Goal: Information Seeking & Learning: Learn about a topic

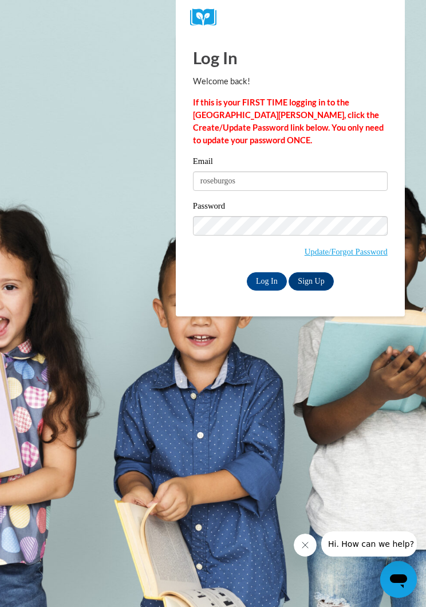
type input "roseburgos"
click at [319, 252] on link "Update/Forgot Password" at bounding box center [346, 251] width 83 height 9
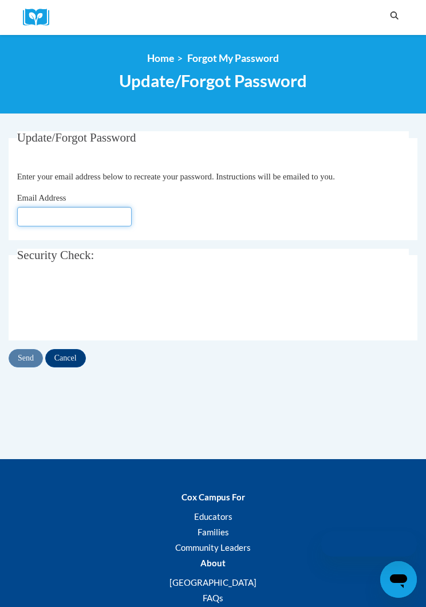
click at [29, 224] on input "Email Address" at bounding box center [74, 216] width 115 height 19
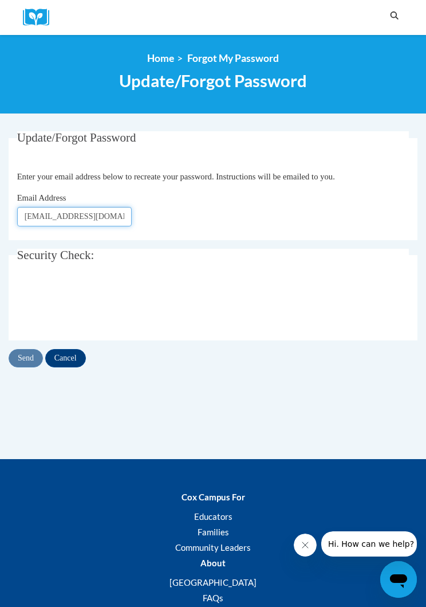
type input "Roseburgos18@gmail.com"
click at [21, 358] on input "Send" at bounding box center [26, 358] width 34 height 18
click at [38, 25] on img at bounding box center [40, 18] width 34 height 18
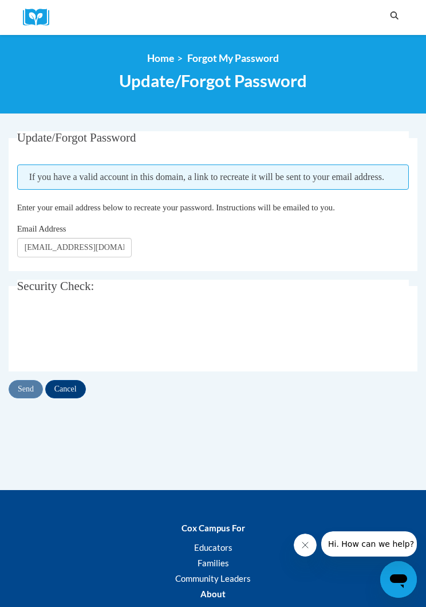
click at [70, 392] on input "Cancel" at bounding box center [65, 389] width 41 height 18
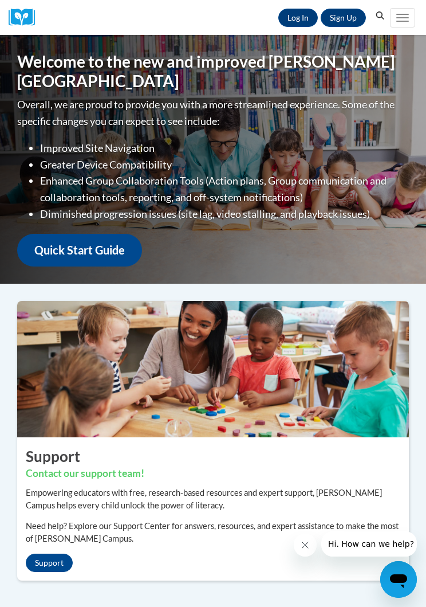
click at [291, 14] on link "Log In" at bounding box center [299, 18] width 40 height 18
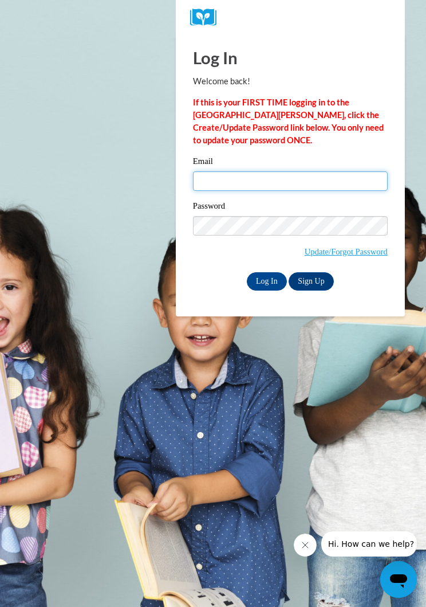
click at [356, 179] on input "Email" at bounding box center [290, 180] width 195 height 19
type input "roseburgos18@gmail.com"
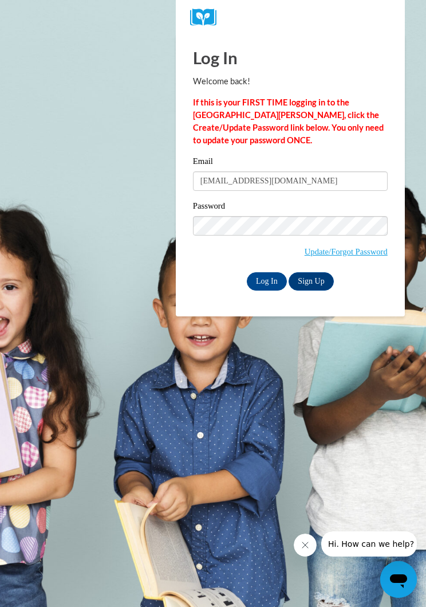
click at [271, 285] on input "Log In" at bounding box center [267, 281] width 40 height 18
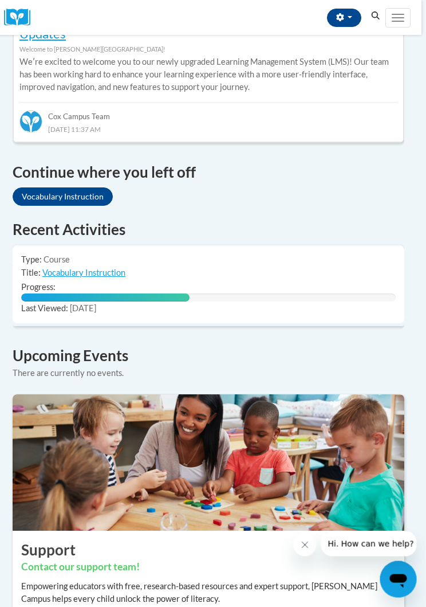
scroll to position [683, 5]
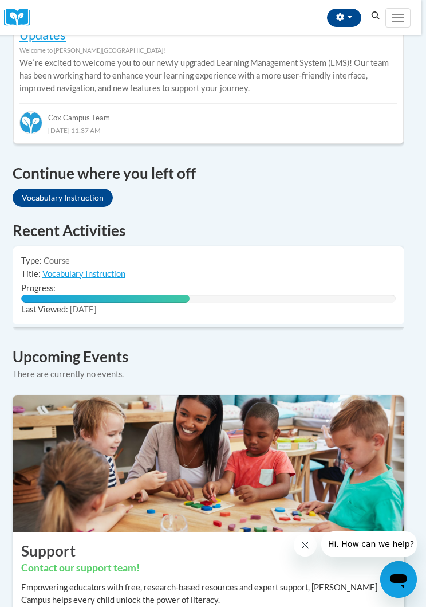
click at [313, 295] on div "45% Complete" at bounding box center [208, 299] width 375 height 8
click at [111, 269] on link "Vocabulary Instruction" at bounding box center [83, 274] width 83 height 10
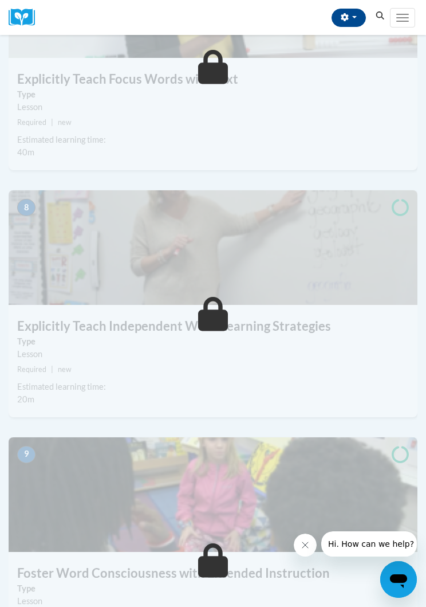
scroll to position [2090, 0]
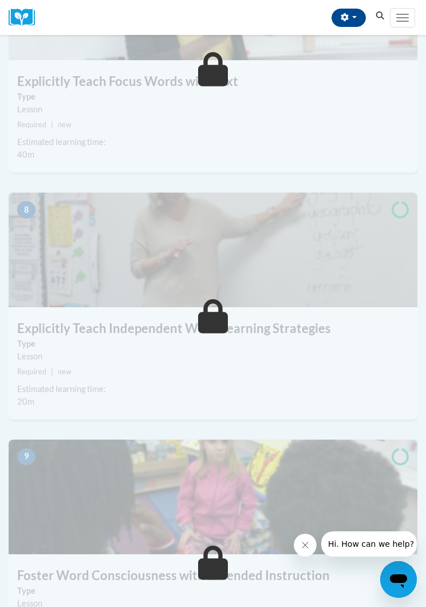
click at [408, 9] on button "Toggle navigation" at bounding box center [402, 17] width 25 height 19
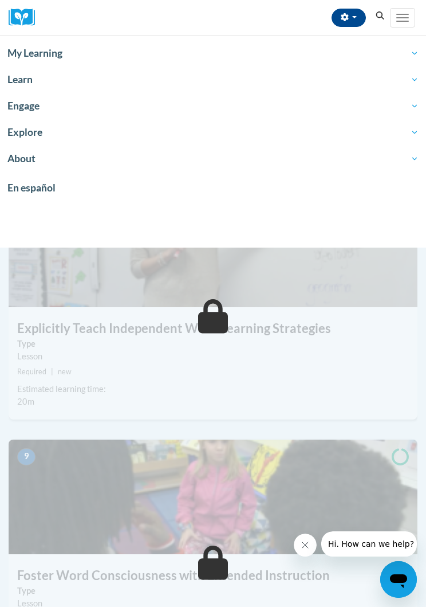
click at [18, 48] on span "My Learning" at bounding box center [212, 53] width 411 height 14
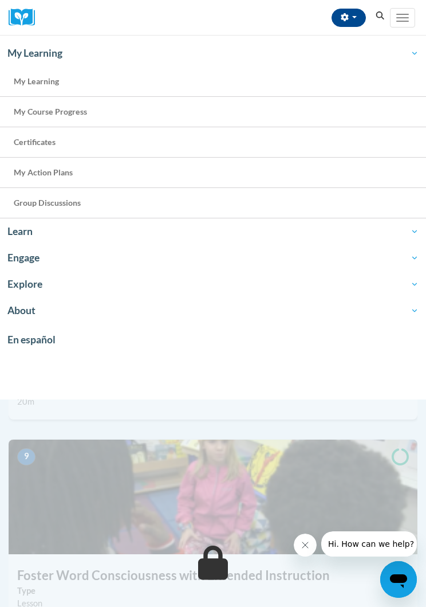
click at [29, 138] on span "Certificates" at bounding box center [35, 142] width 42 height 10
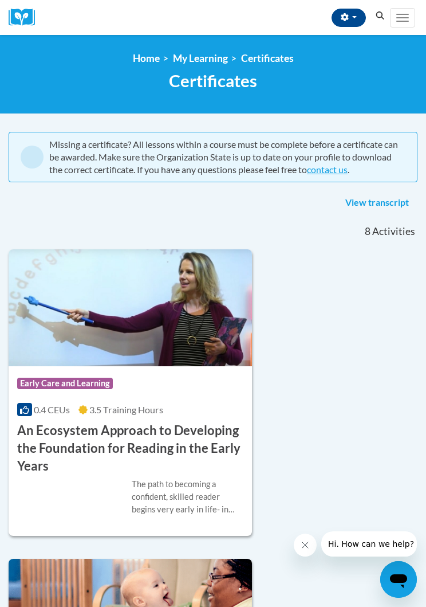
click at [395, 16] on button "Toggle navigation" at bounding box center [402, 17] width 25 height 19
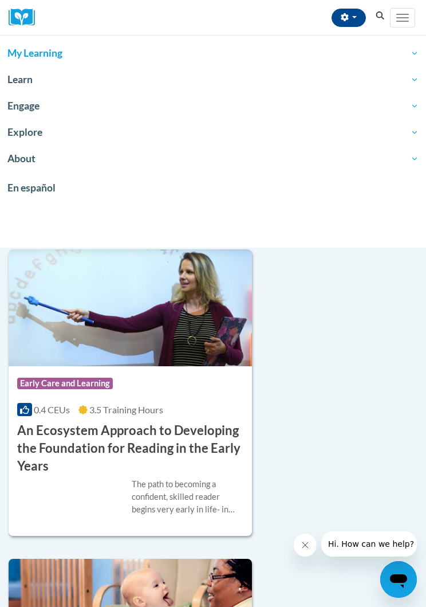
click at [21, 51] on span "My Learning" at bounding box center [212, 53] width 411 height 14
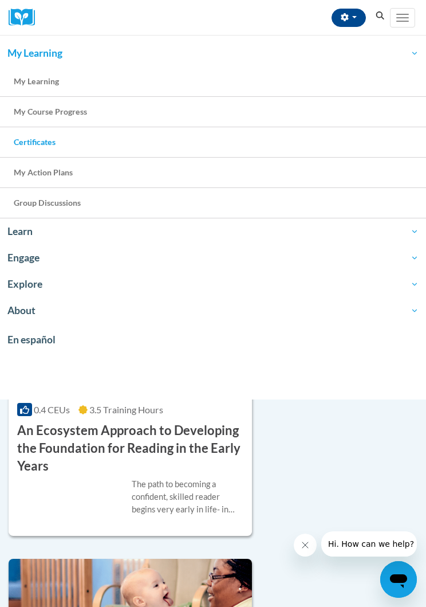
click at [32, 104] on link "My Course Progress" at bounding box center [213, 112] width 426 height 30
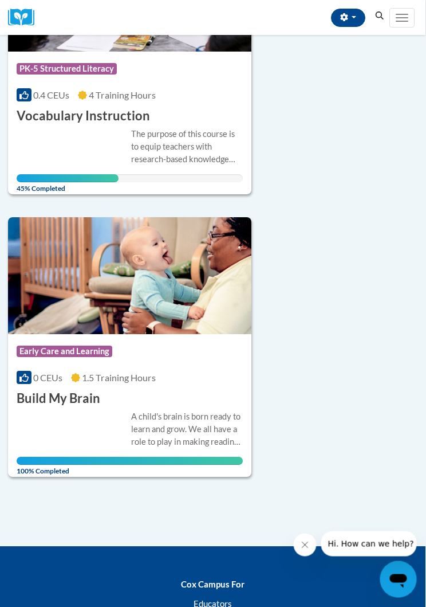
scroll to position [2288, 3]
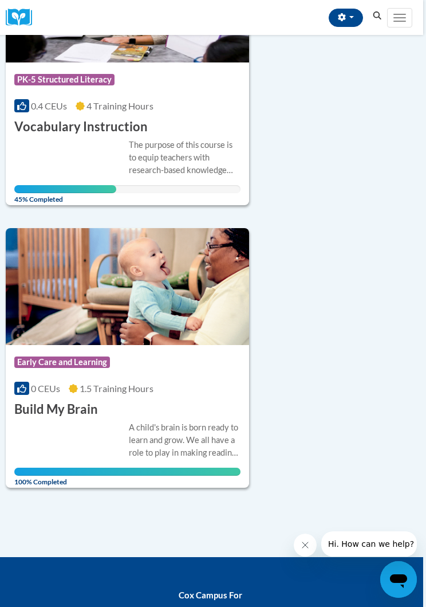
click at [45, 143] on div "The purpose of this course is to equip teachers with research-based knowledge a…" at bounding box center [127, 166] width 226 height 54
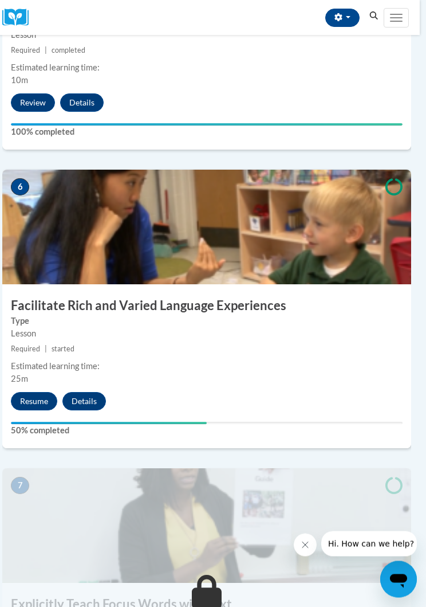
scroll to position [1567, 6]
click at [25, 397] on button "Resume" at bounding box center [34, 401] width 46 height 18
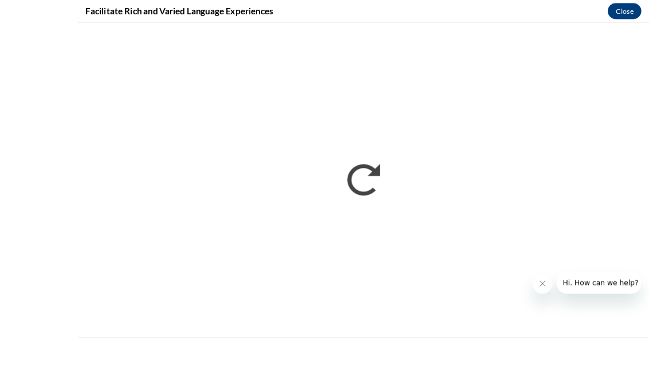
scroll to position [1249, 0]
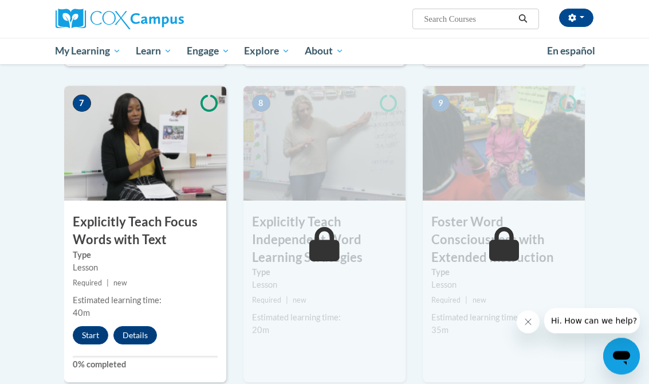
scroll to position [865, 0]
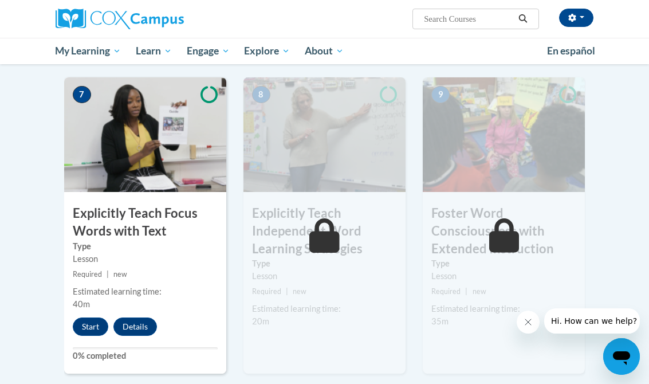
click at [89, 318] on button "Start" at bounding box center [91, 327] width 36 height 18
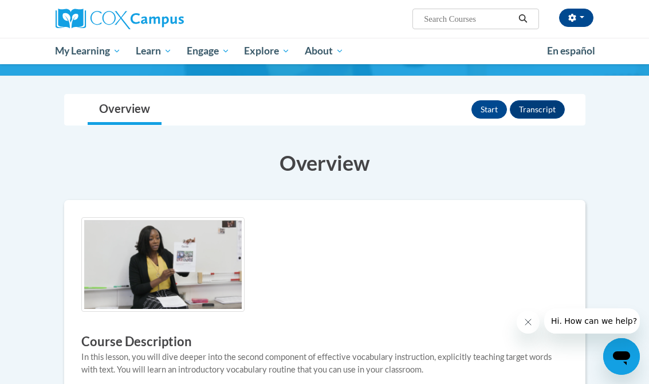
scroll to position [106, 0]
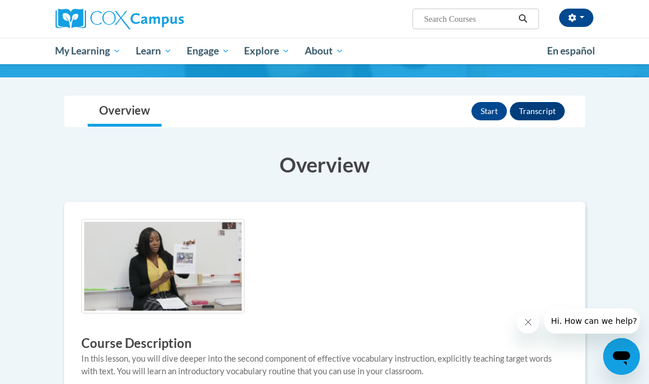
click at [499, 107] on button "Start" at bounding box center [490, 111] width 36 height 18
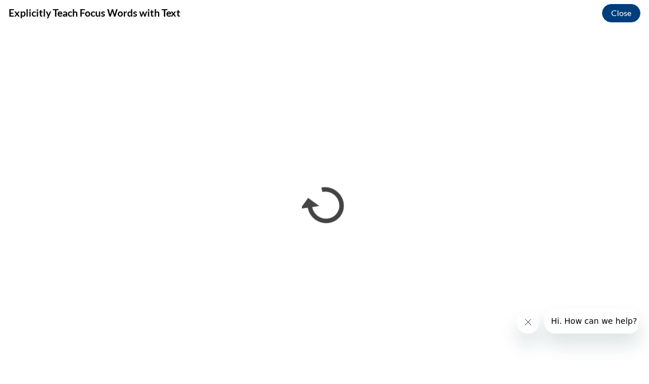
scroll to position [0, 0]
click at [528, 326] on icon "Close message from company" at bounding box center [528, 322] width 9 height 9
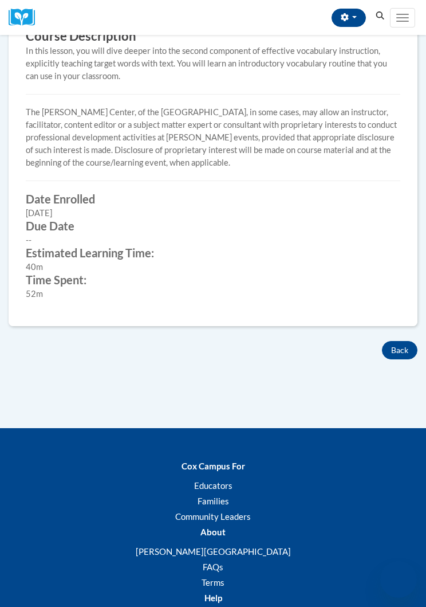
click at [396, 351] on button "Back" at bounding box center [400, 350] width 36 height 18
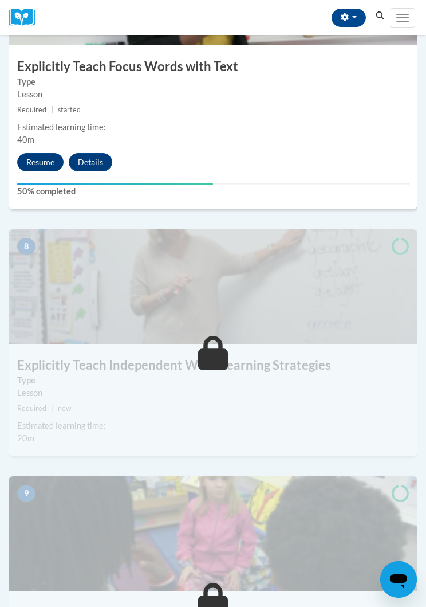
scroll to position [2104, 0]
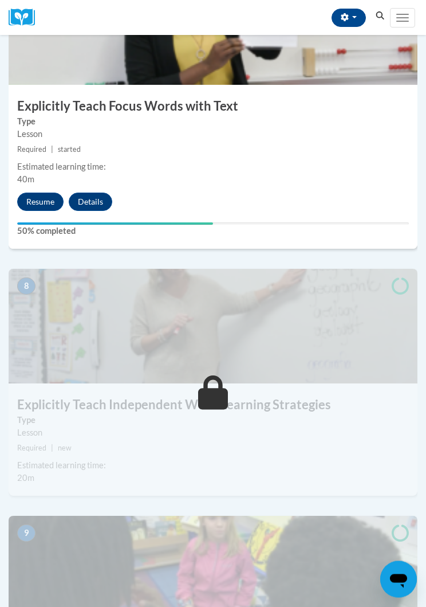
click at [35, 194] on button "Resume" at bounding box center [40, 202] width 46 height 18
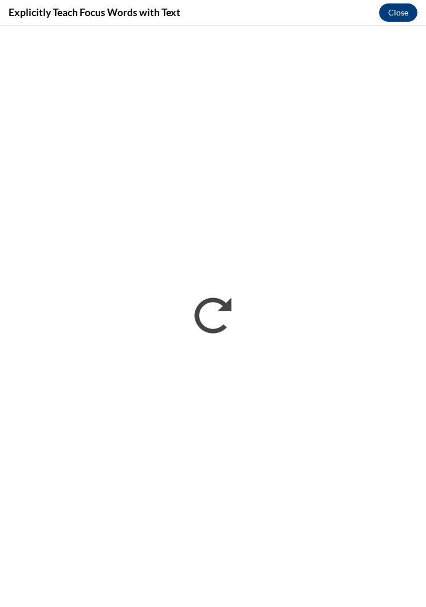
scroll to position [2084, 6]
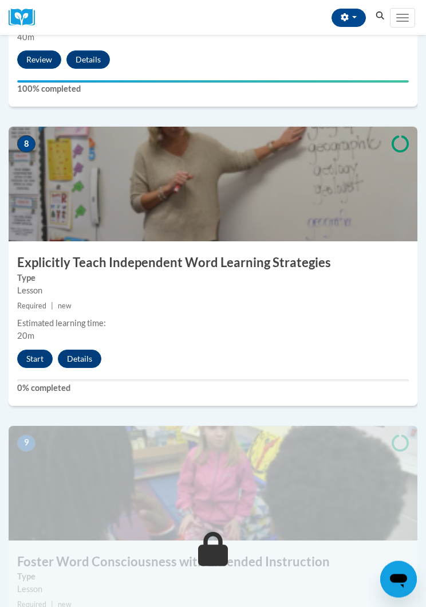
scroll to position [2208, 0]
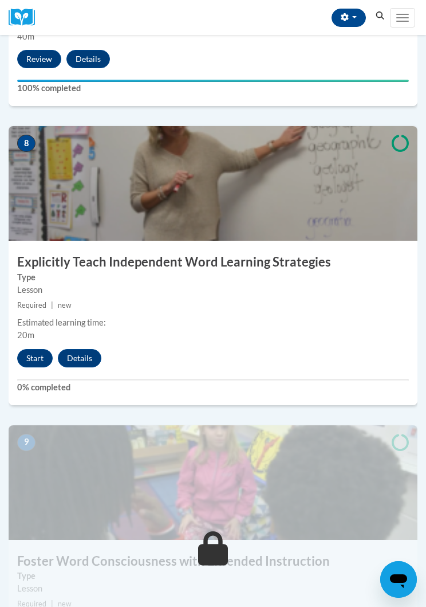
click at [30, 362] on button "Start" at bounding box center [35, 358] width 36 height 18
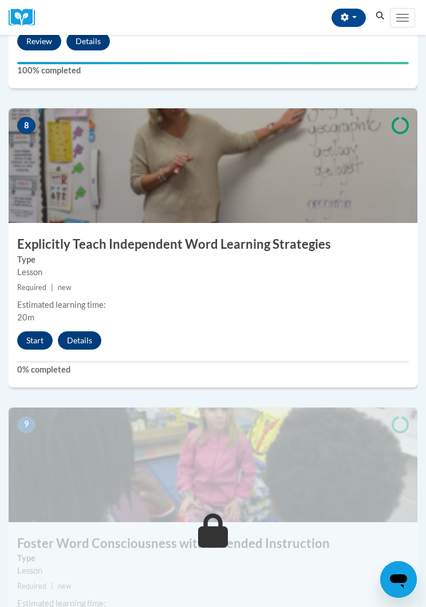
scroll to position [2453, 6]
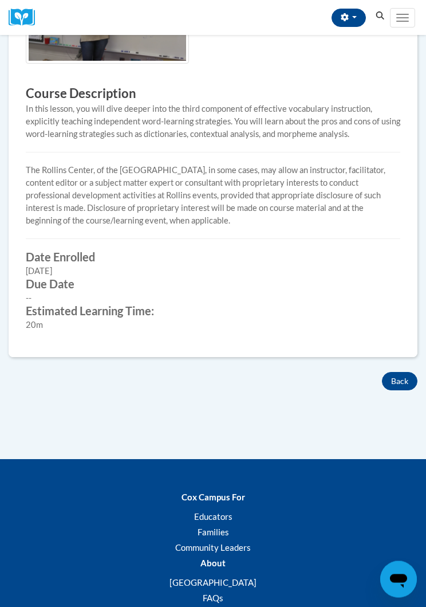
scroll to position [323, 0]
click at [402, 377] on button "Back" at bounding box center [400, 381] width 36 height 18
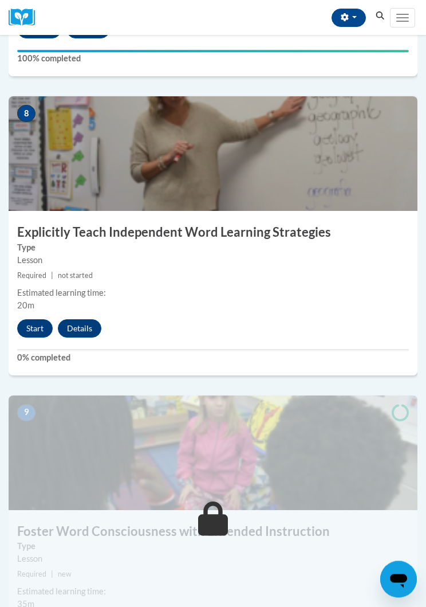
scroll to position [2241, 0]
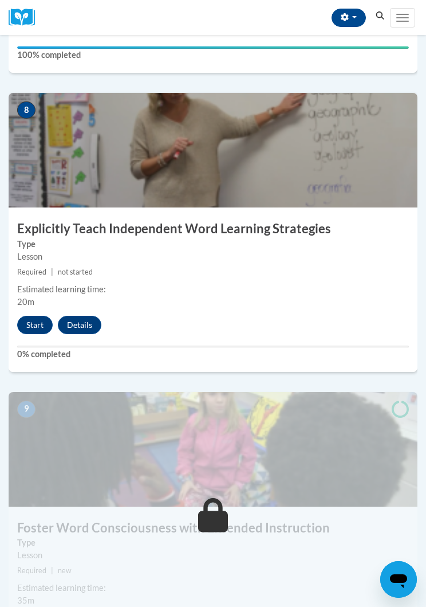
click at [33, 321] on button "Start" at bounding box center [35, 325] width 36 height 18
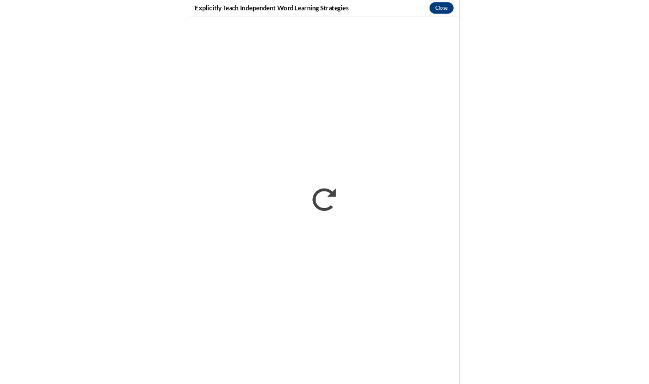
scroll to position [1304, 0]
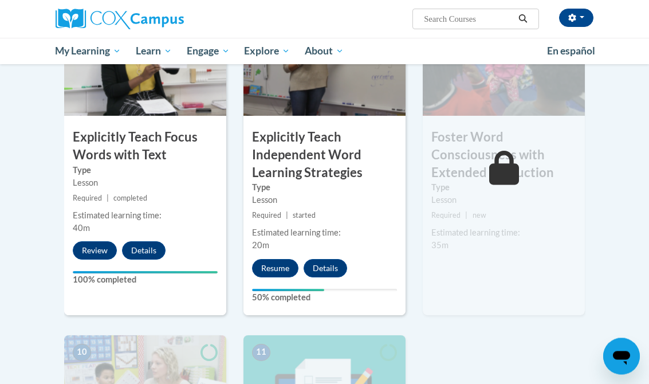
scroll to position [949, 0]
click at [283, 259] on button "Resume" at bounding box center [275, 268] width 46 height 18
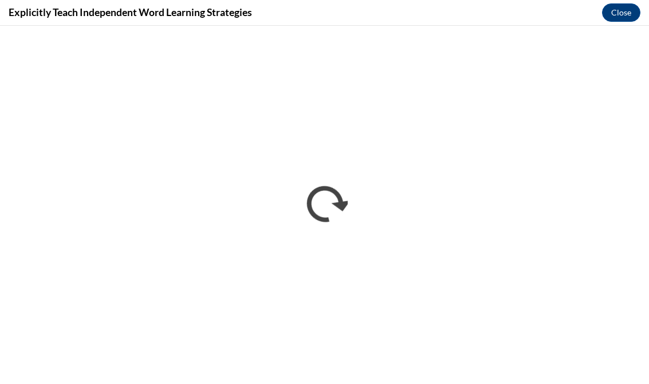
scroll to position [0, 0]
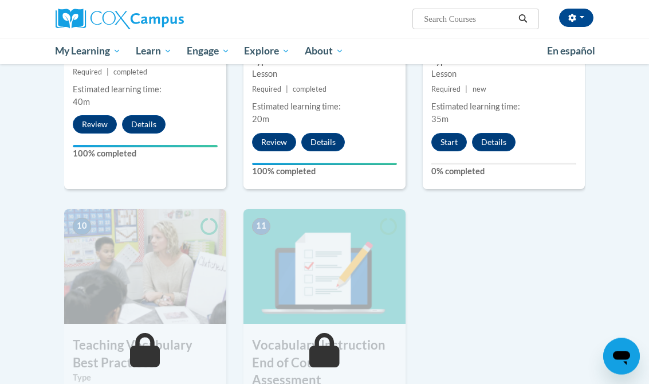
scroll to position [1056, 0]
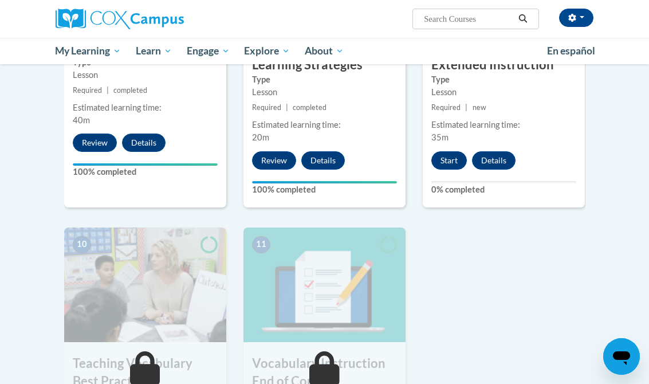
click at [454, 151] on button "Start" at bounding box center [450, 160] width 36 height 18
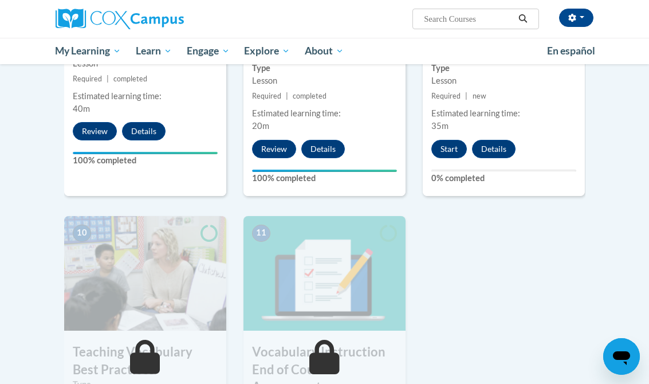
scroll to position [1074, 0]
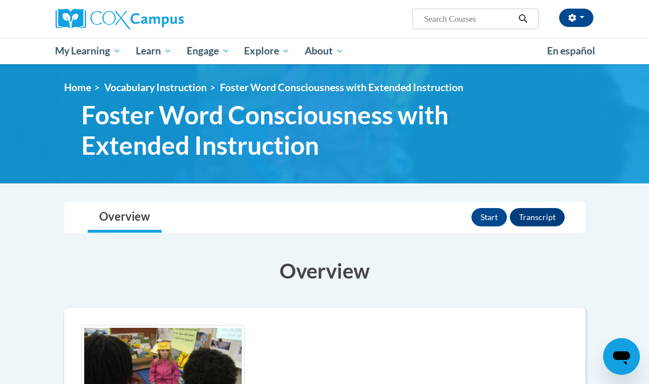
click at [495, 217] on button "Start" at bounding box center [490, 217] width 36 height 18
